Goal: Navigation & Orientation: Find specific page/section

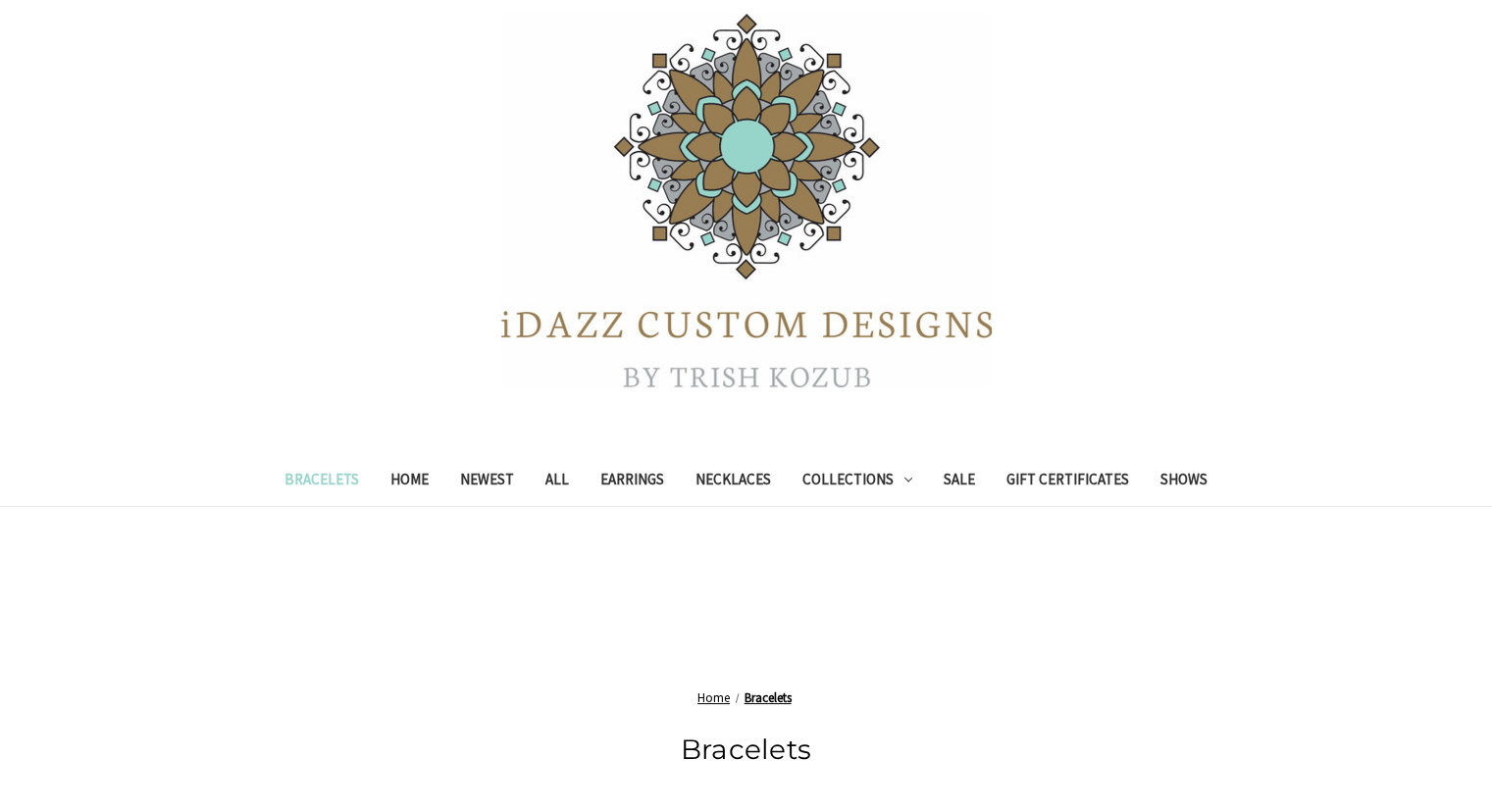
scroll to position [98, 0]
click at [706, 700] on span "Home" at bounding box center [713, 698] width 32 height 17
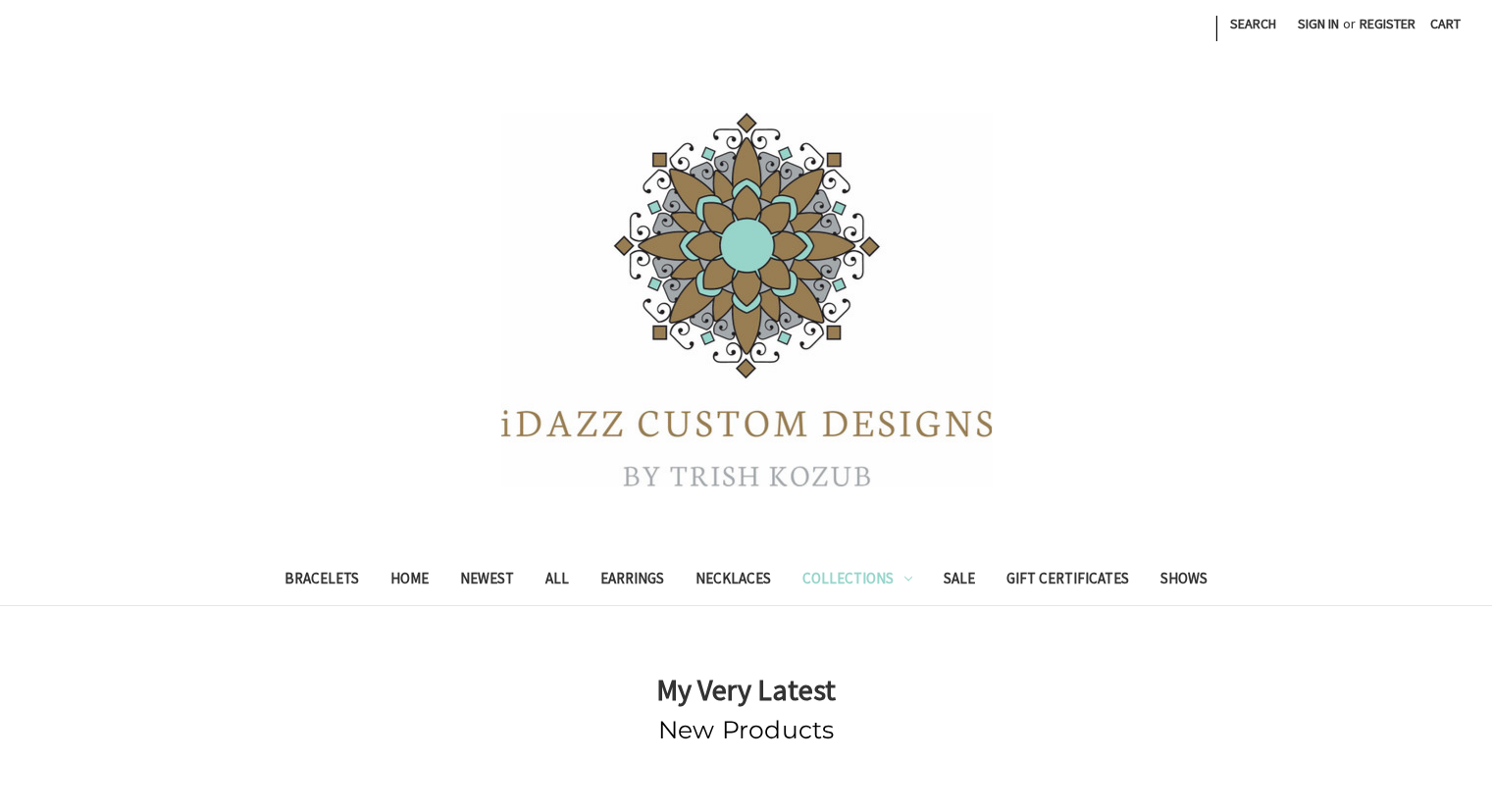
click at [836, 578] on link "Collections" at bounding box center [856, 581] width 141 height 48
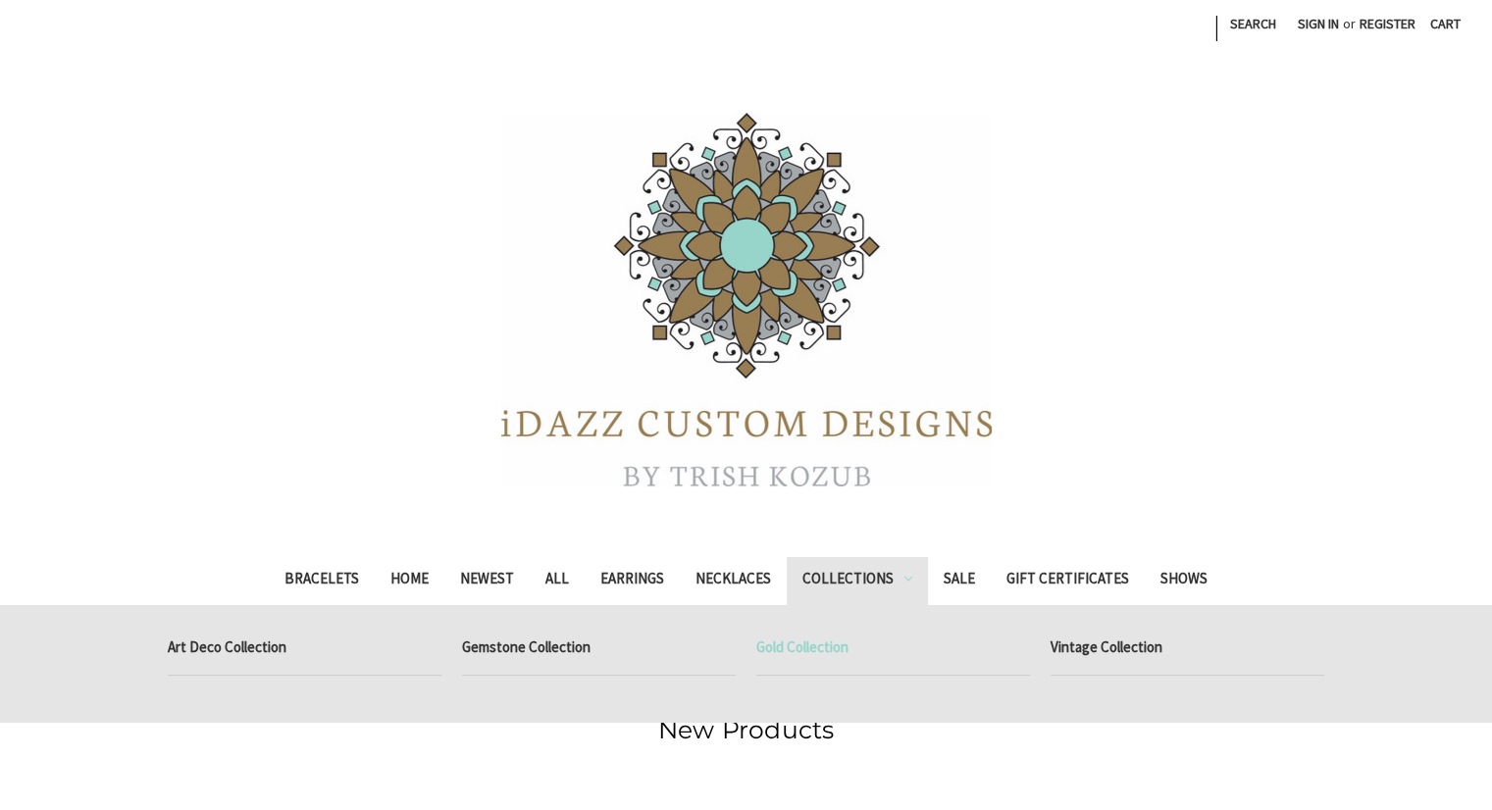
click at [801, 648] on link "Gold Collection" at bounding box center [893, 650] width 274 height 49
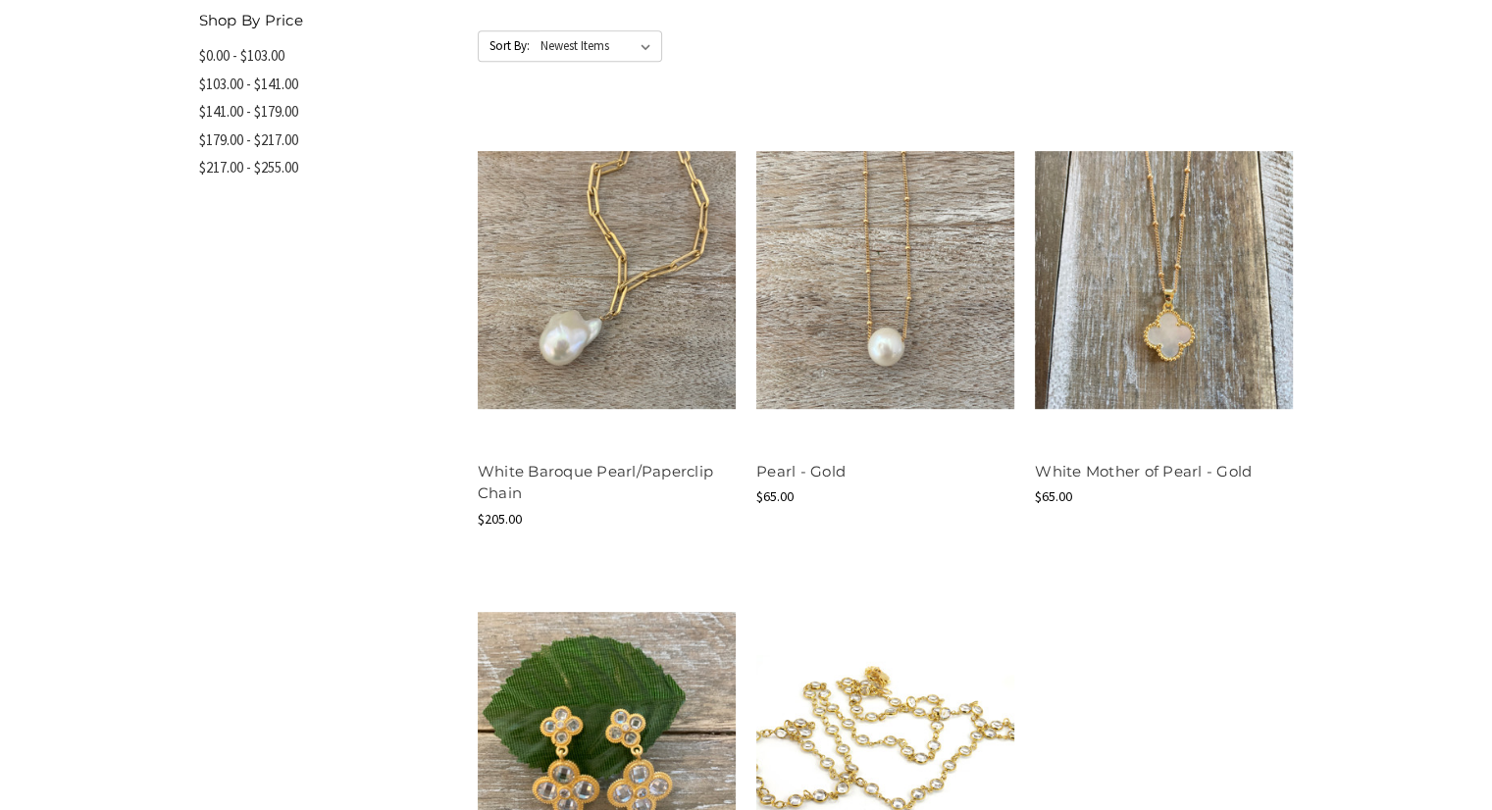
scroll to position [981, 0]
